Goal: Task Accomplishment & Management: Manage account settings

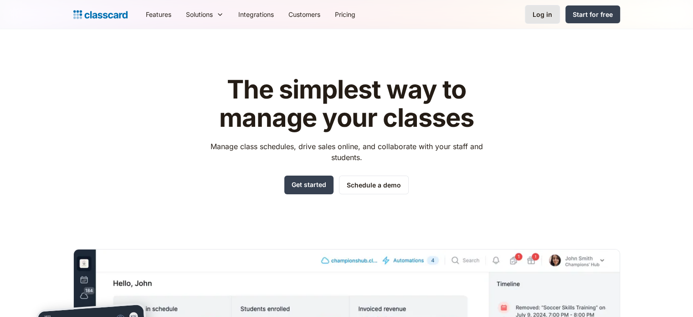
click at [532, 12] on link "Log in" at bounding box center [542, 14] width 35 height 19
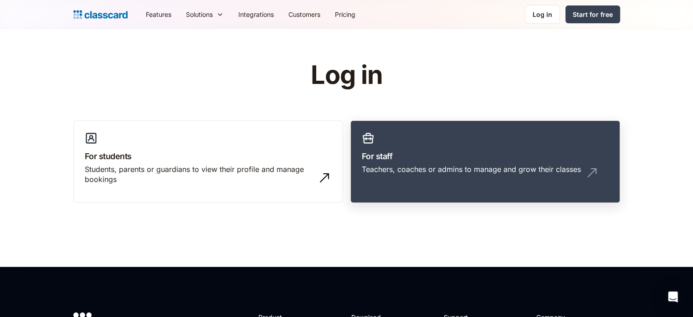
click at [470, 142] on link "For staff Teachers, coaches or admins to manage and grow their classes" at bounding box center [485, 161] width 270 height 83
